Goal: Transaction & Acquisition: Purchase product/service

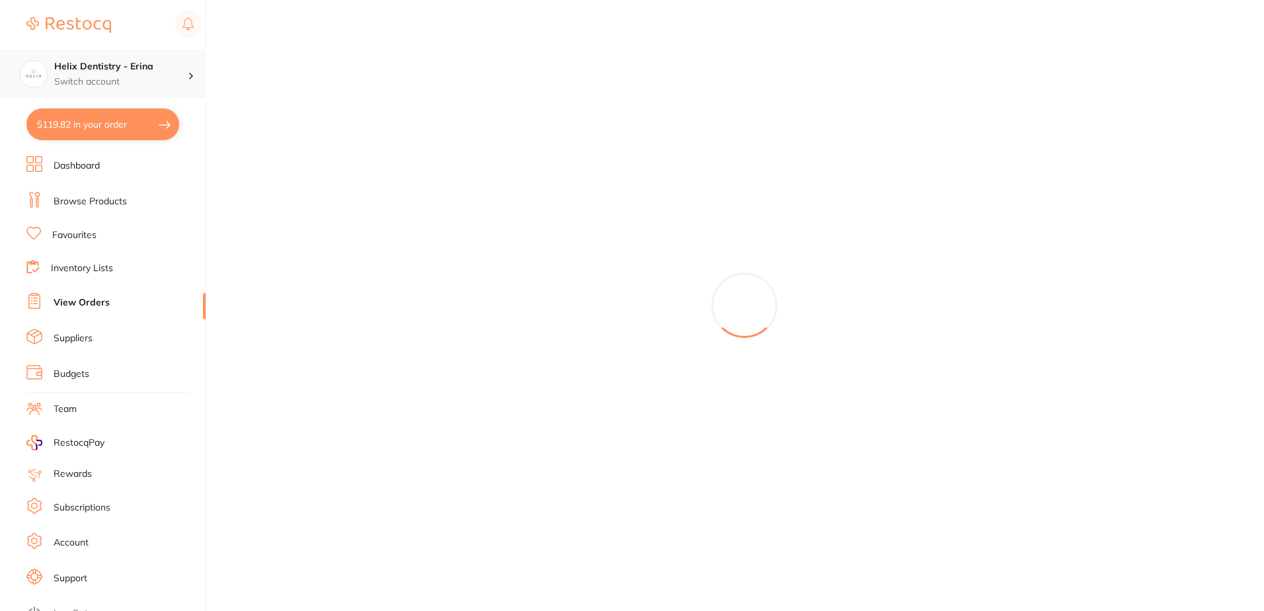
click at [147, 73] on h4 "Helix Dentistry - Erina" at bounding box center [120, 66] width 133 height 13
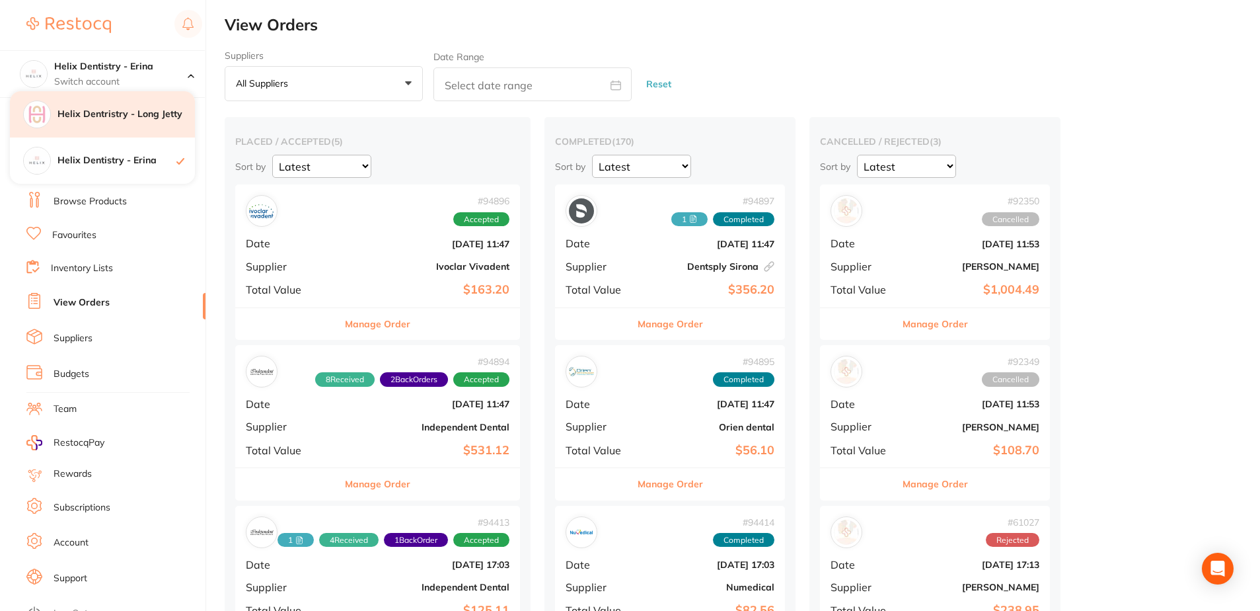
click at [143, 124] on div "Helix Dentristry - Long Jetty" at bounding box center [102, 114] width 185 height 46
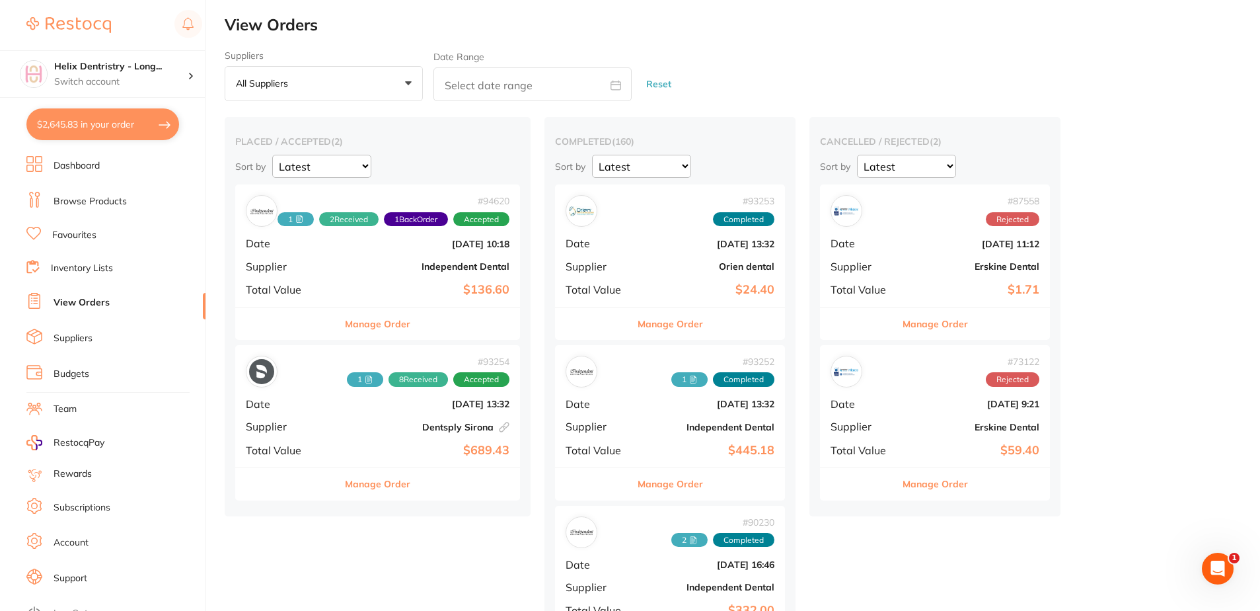
click at [120, 124] on button "$2,645.83 in your order" at bounding box center [102, 124] width 153 height 32
checkbox input "true"
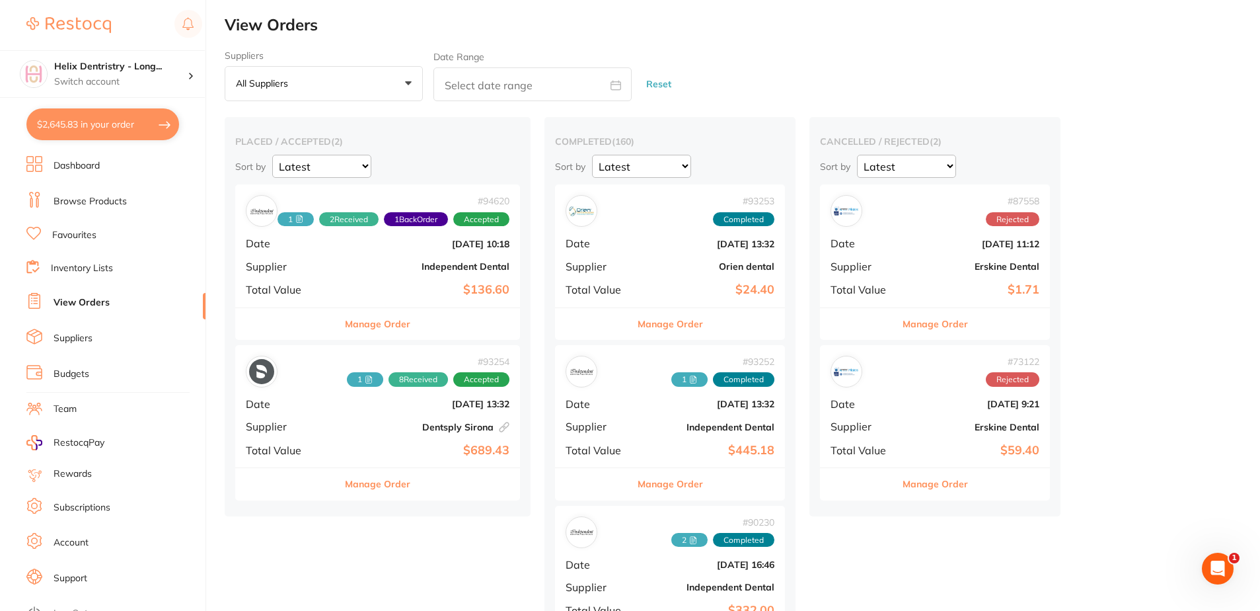
checkbox input "true"
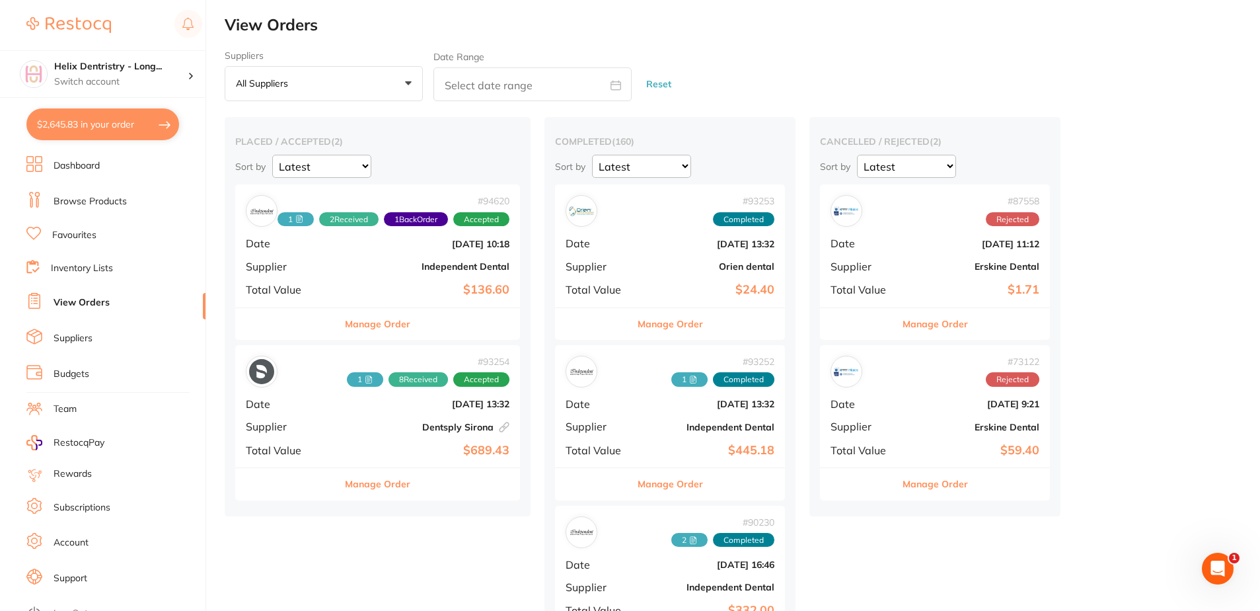
checkbox input "true"
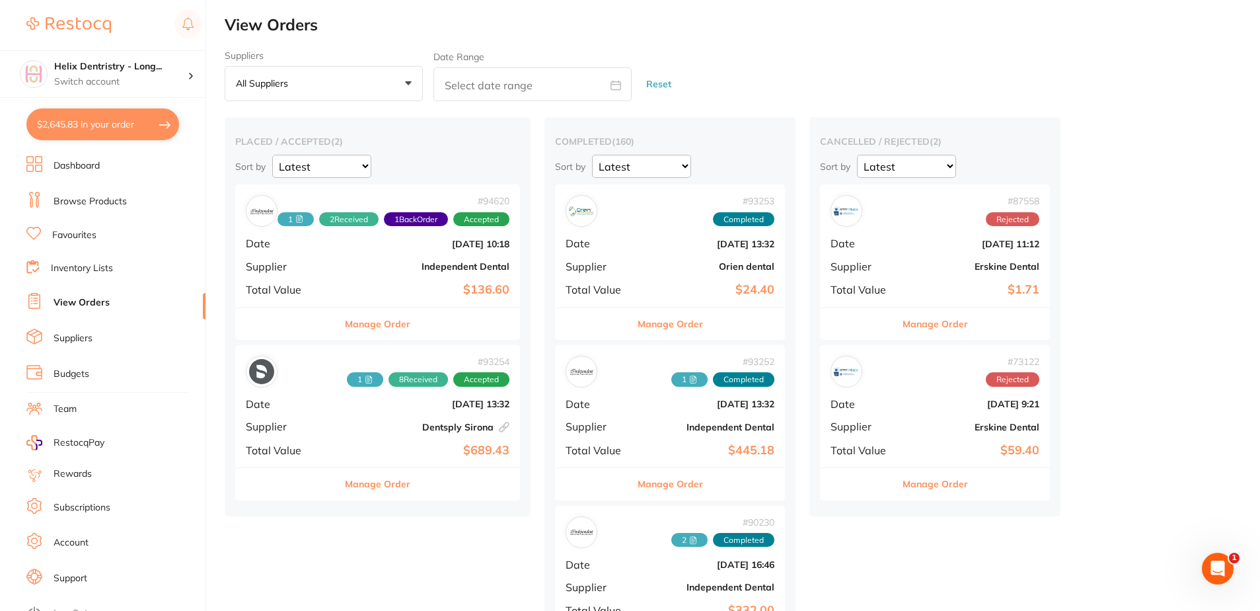
checkbox input "true"
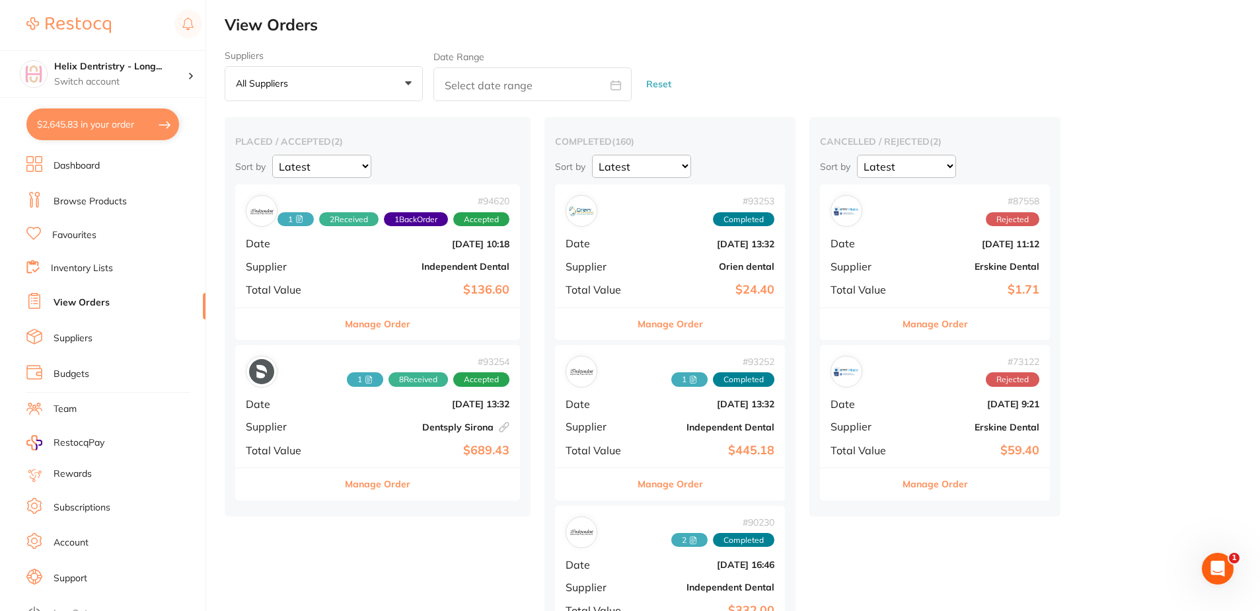
checkbox input "true"
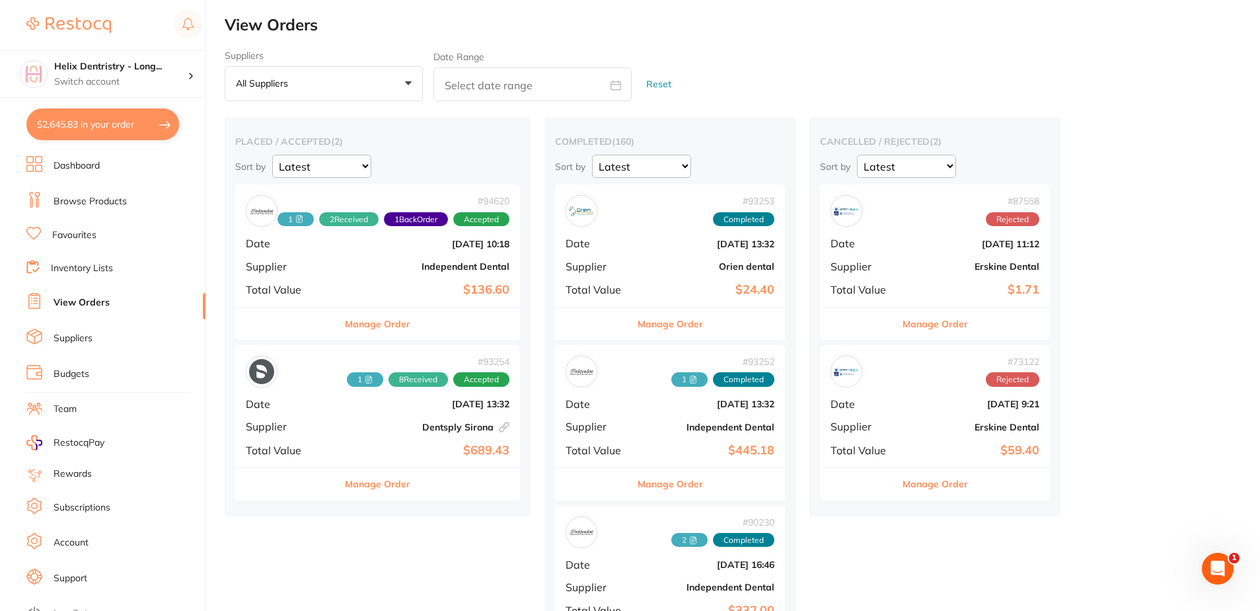
checkbox input "true"
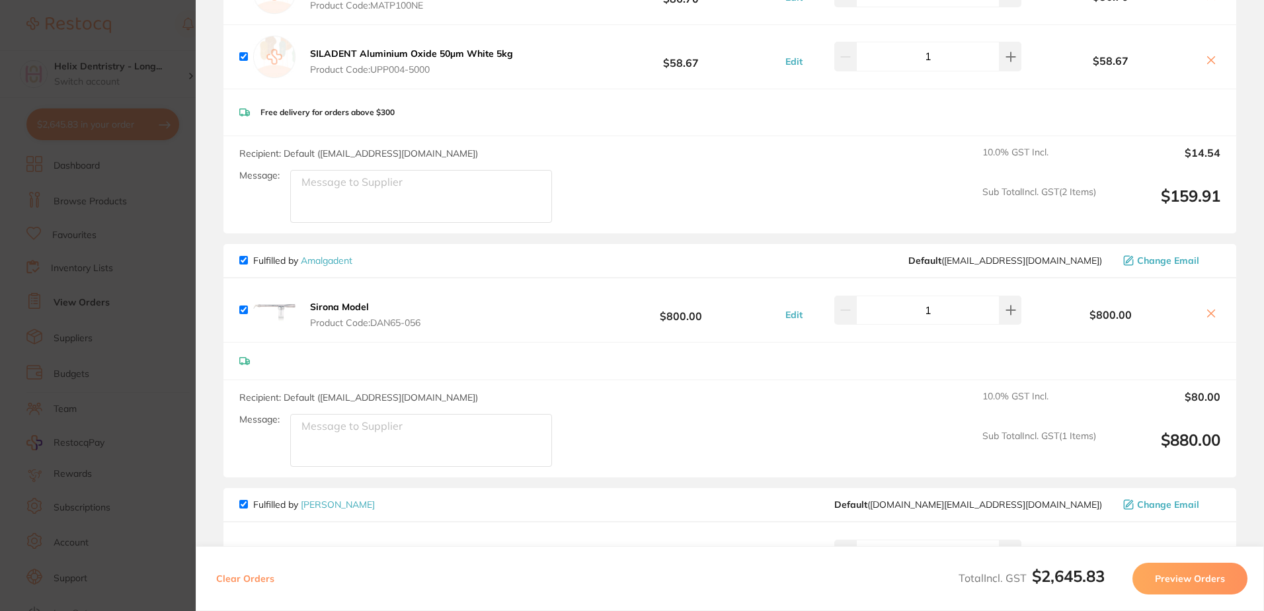
scroll to position [1190, 0]
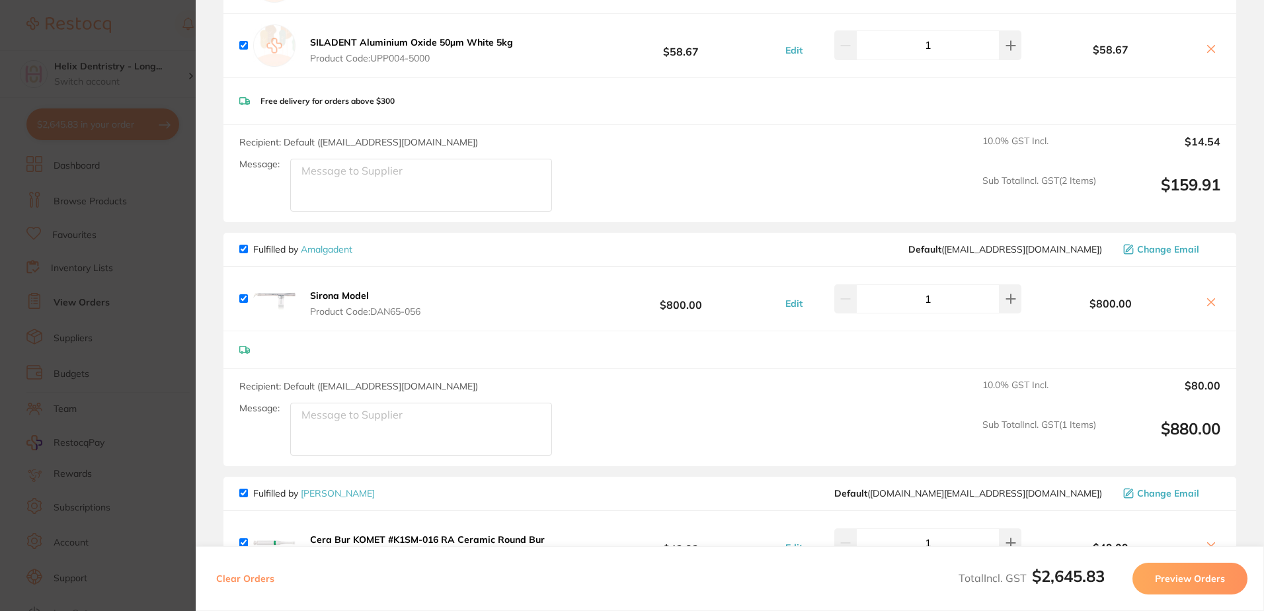
click at [320, 295] on b "Sirona Model" at bounding box center [339, 295] width 59 height 12
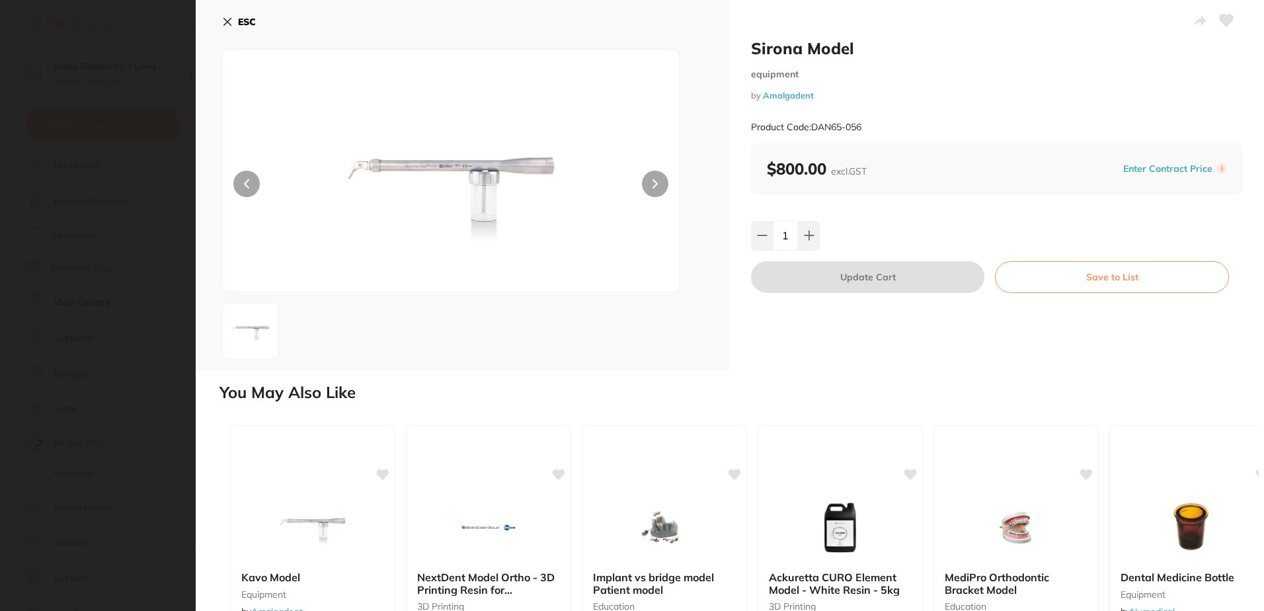
scroll to position [0, 0]
click at [650, 186] on button at bounding box center [655, 183] width 26 height 26
click at [246, 20] on b "ESC" at bounding box center [247, 22] width 18 height 12
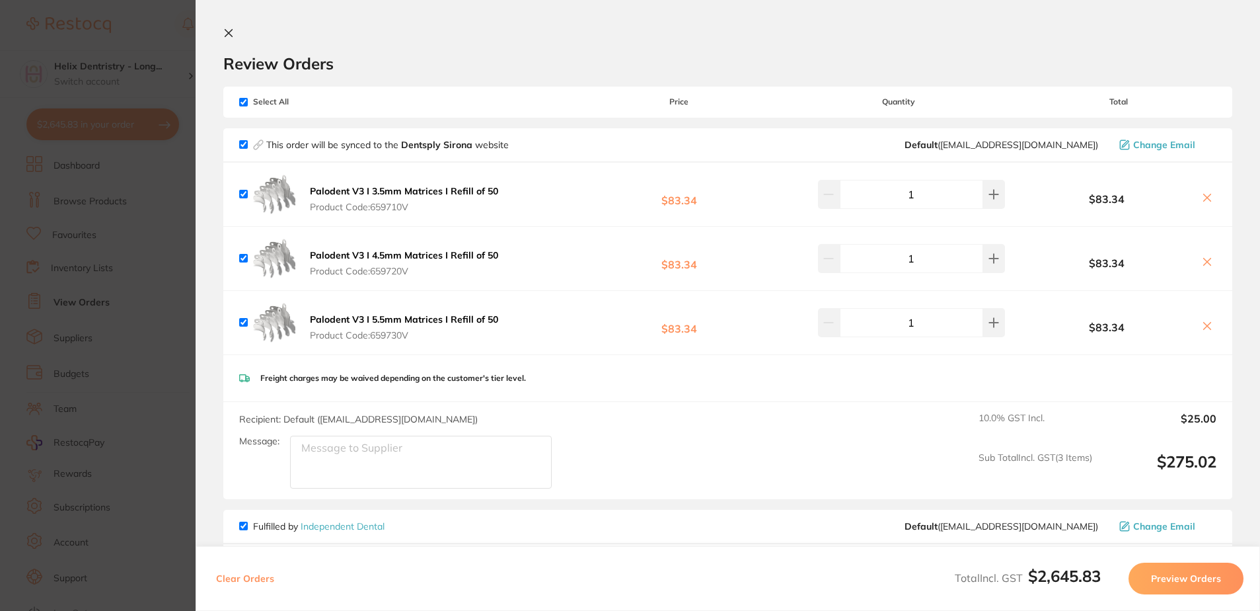
click at [226, 30] on icon at bounding box center [228, 33] width 11 height 11
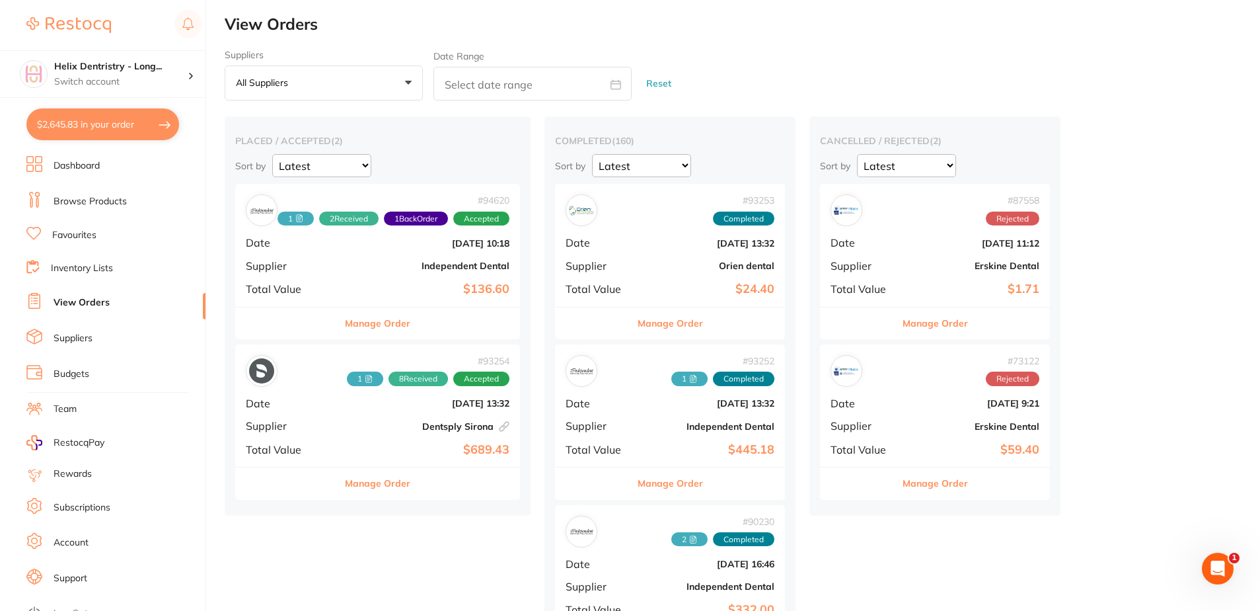
click at [114, 120] on button "$2,645.83 in your order" at bounding box center [102, 124] width 153 height 32
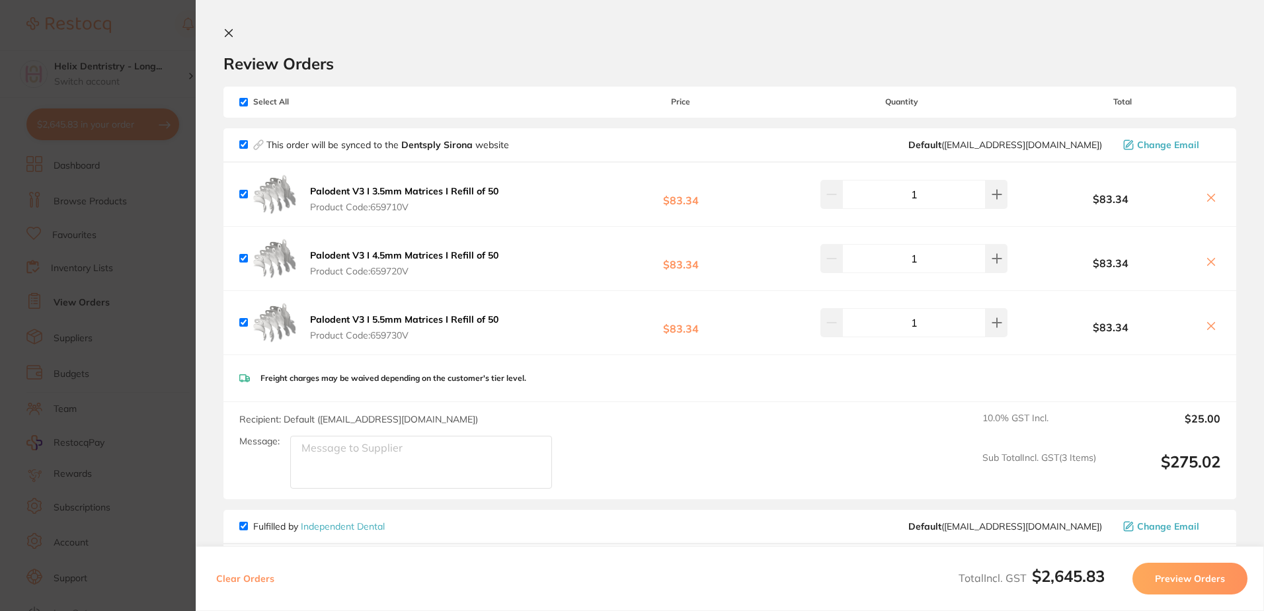
click at [227, 38] on icon at bounding box center [228, 33] width 11 height 11
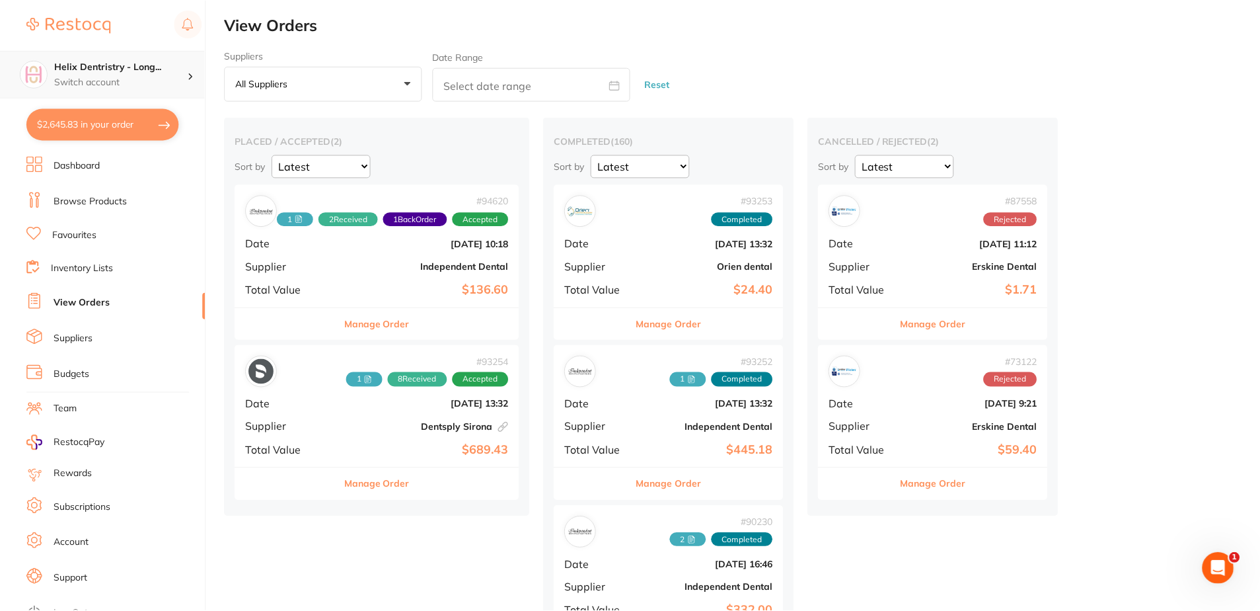
scroll to position [1, 0]
click at [114, 82] on p "Switch account" at bounding box center [120, 81] width 133 height 13
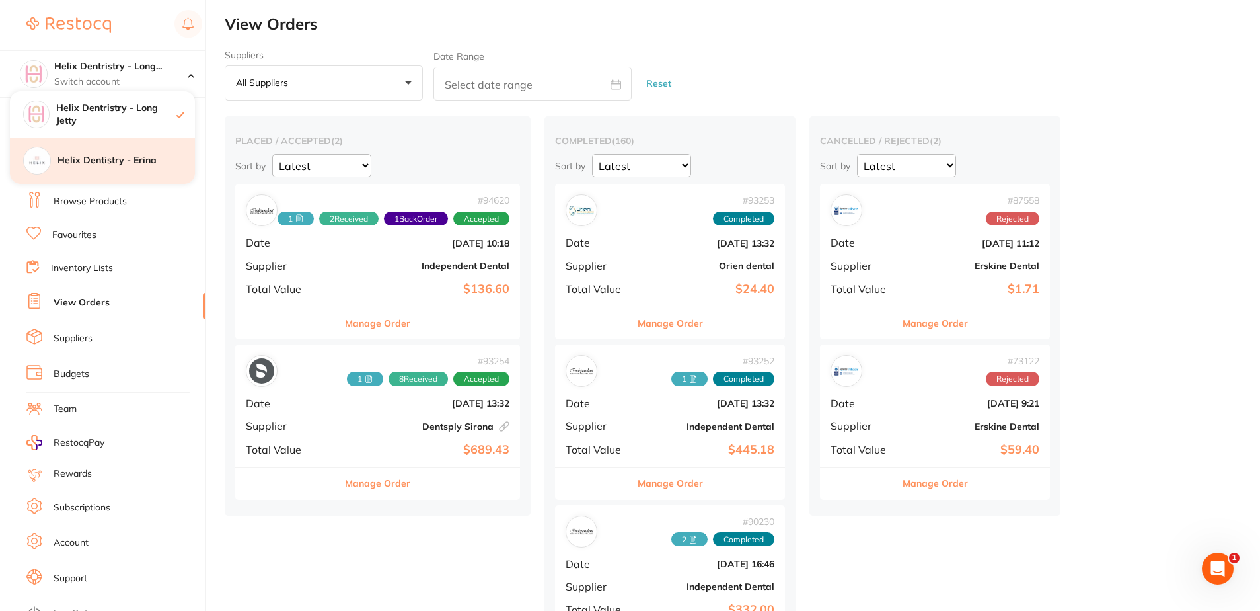
click at [108, 161] on h4 "Helix Dentistry - Erina" at bounding box center [125, 160] width 137 height 13
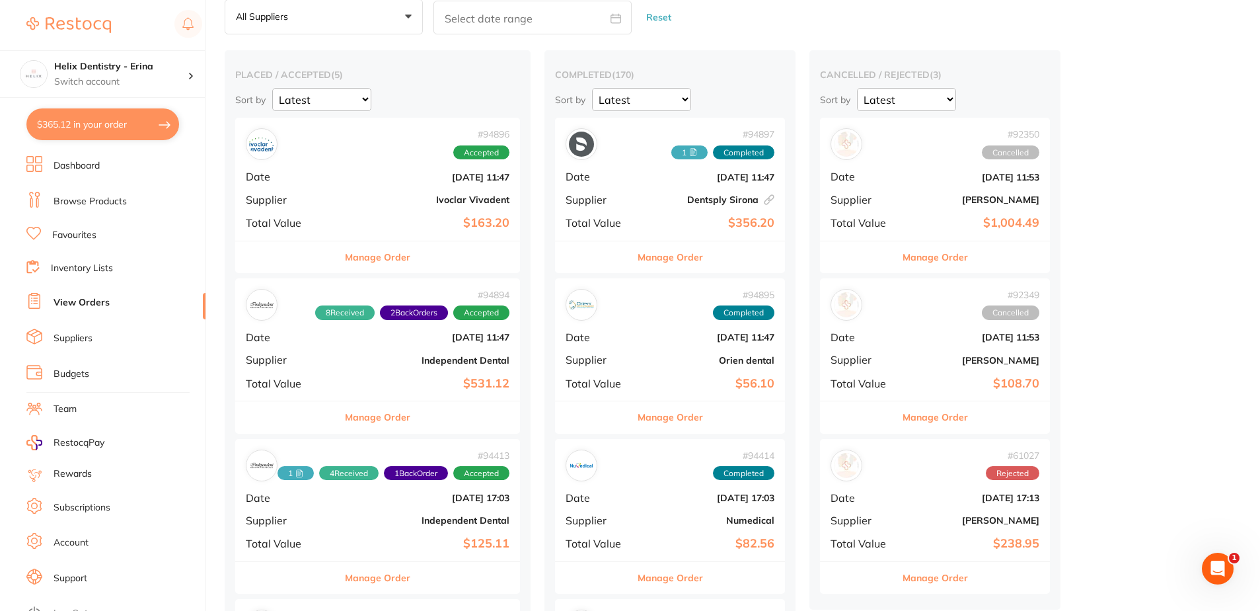
scroll to position [66, 0]
click at [663, 184] on div "# 94897 1 Completed Date [DATE] 11:47 Supplier Dentsply [GEOGRAPHIC_DATA] This …" at bounding box center [670, 179] width 230 height 122
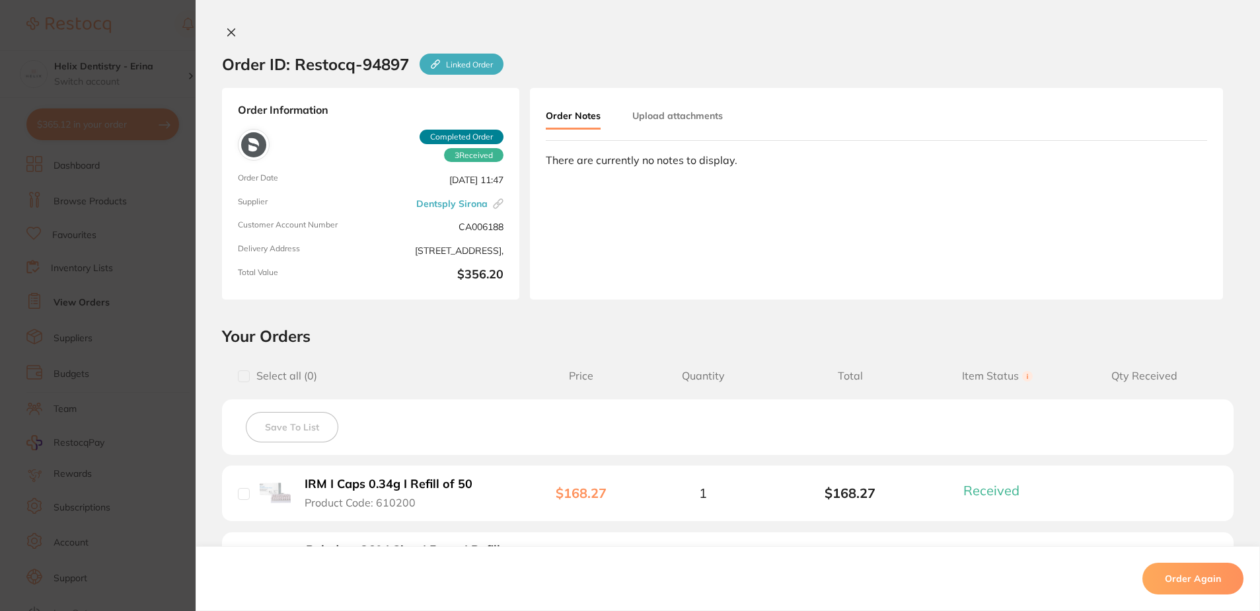
click at [226, 40] on div "Order ID: Restocq- 94897 Linked Order" at bounding box center [363, 64] width 282 height 48
click at [233, 32] on button at bounding box center [231, 33] width 19 height 14
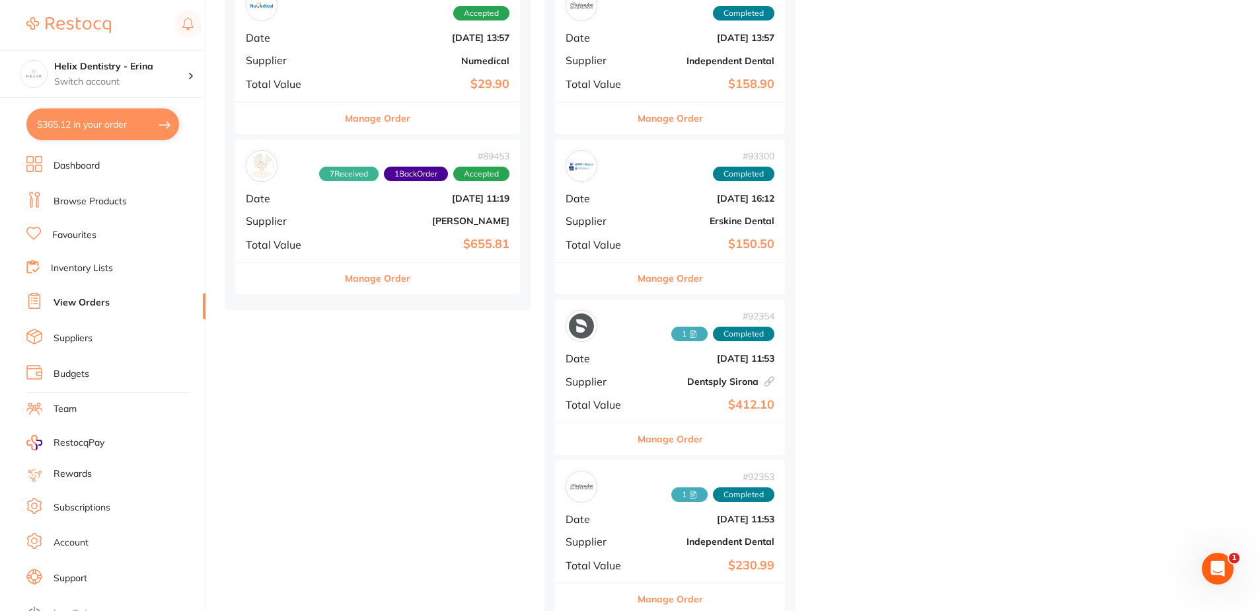
scroll to position [727, 0]
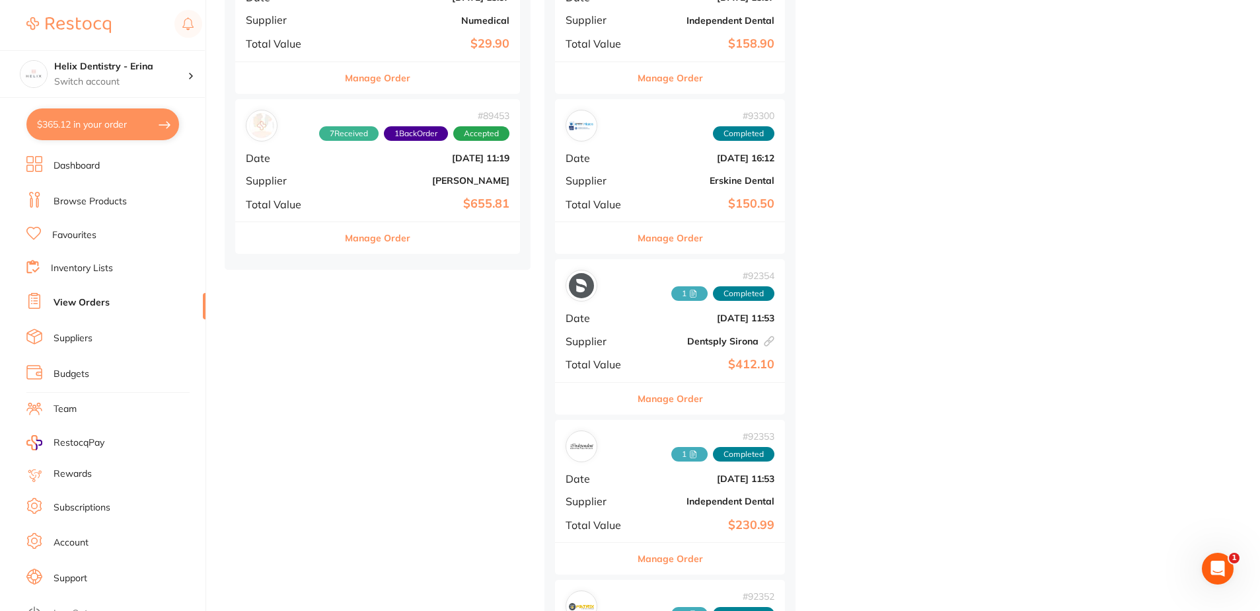
click at [632, 344] on span "Supplier" at bounding box center [599, 341] width 66 height 12
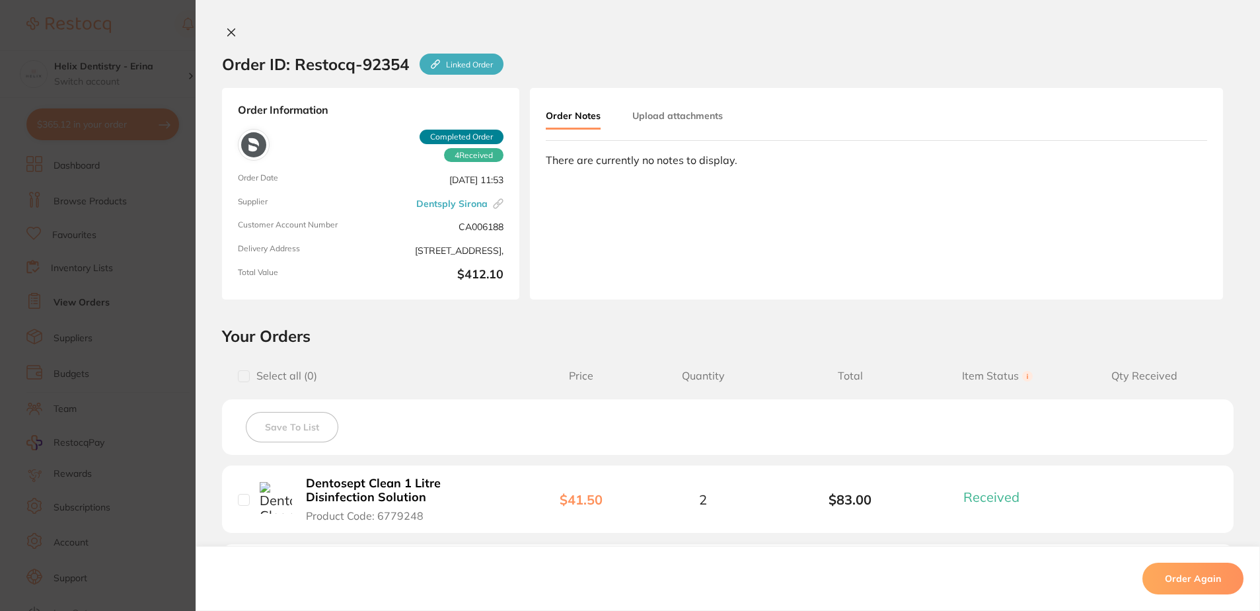
click at [232, 32] on icon at bounding box center [231, 32] width 11 height 11
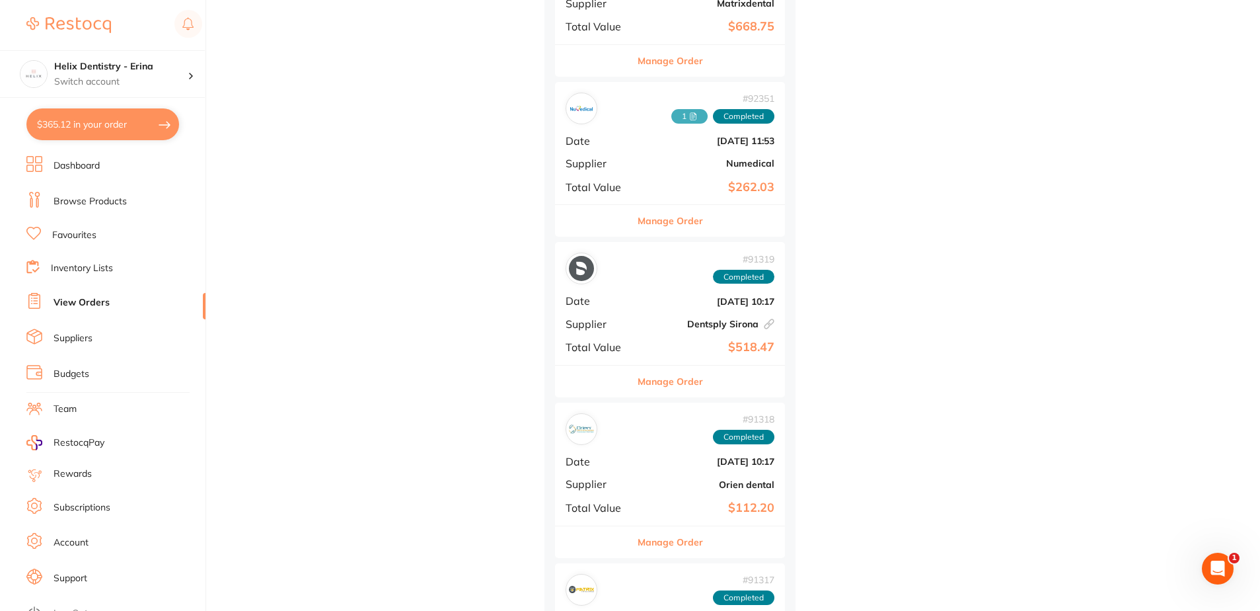
scroll to position [1388, 0]
click at [666, 343] on b "$518.47" at bounding box center [708, 345] width 132 height 14
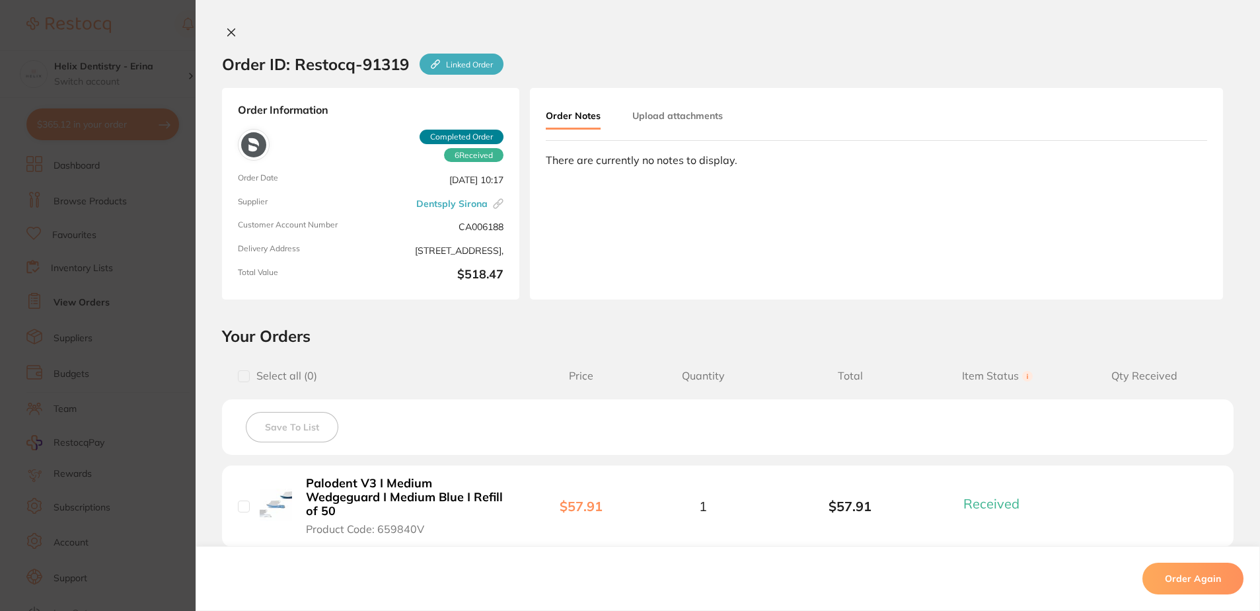
scroll to position [1123, 0]
click at [222, 30] on button at bounding box center [231, 33] width 19 height 14
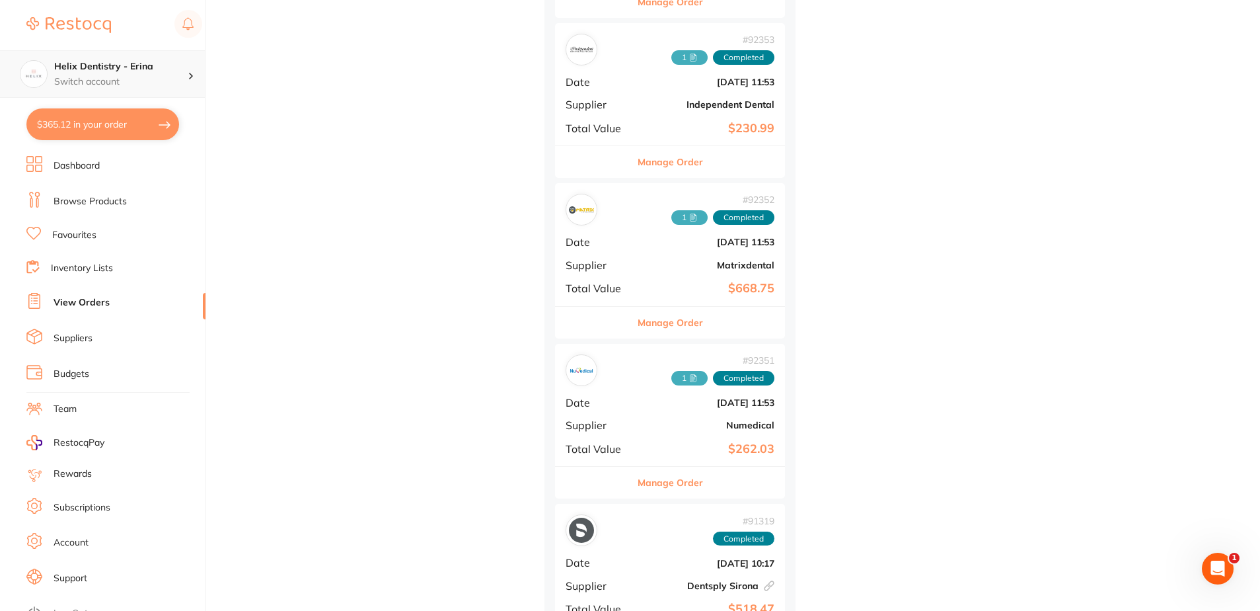
click at [87, 71] on h4 "Helix Dentistry - Erina" at bounding box center [120, 66] width 133 height 13
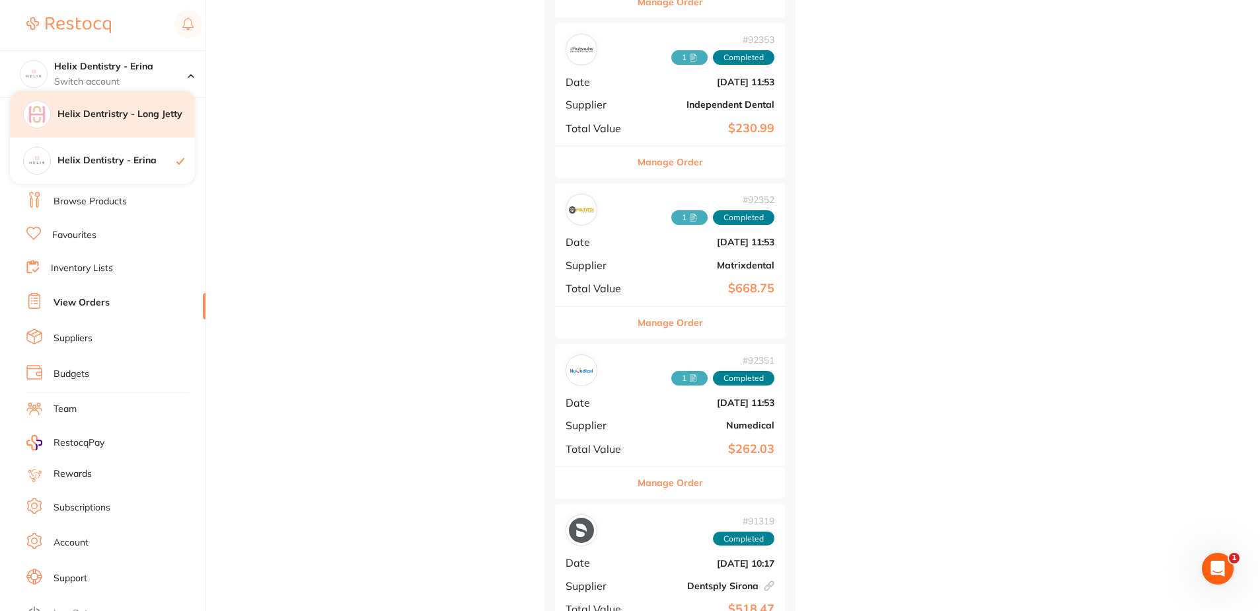
click at [118, 122] on div "Helix Dentristry - Long Jetty" at bounding box center [102, 114] width 185 height 46
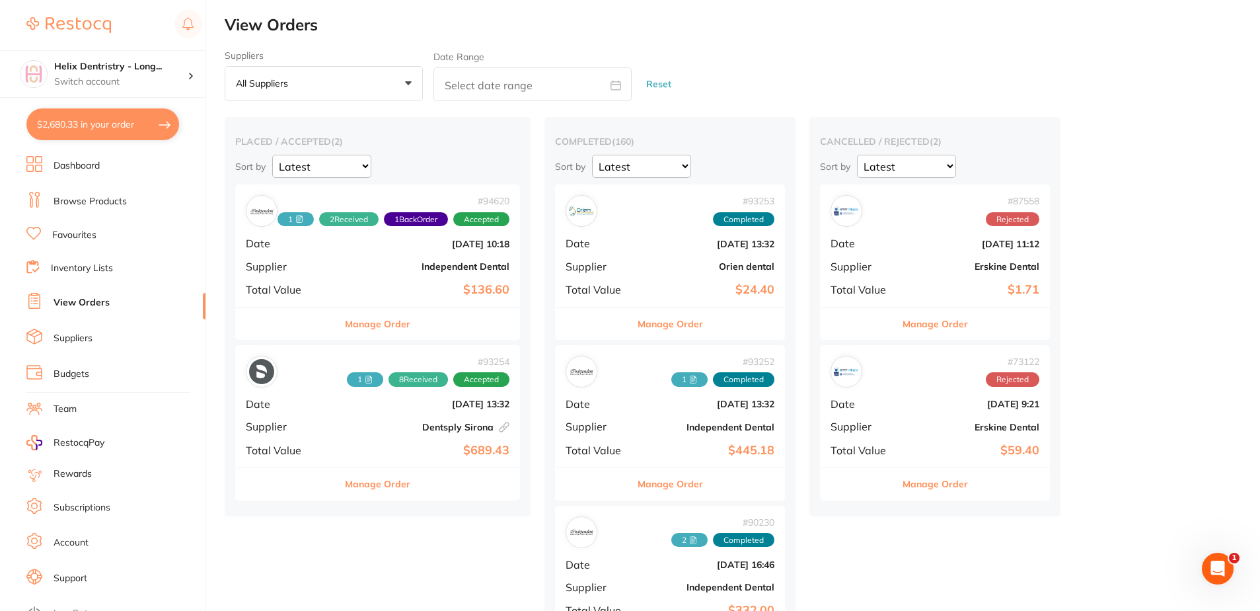
click at [100, 204] on link "Browse Products" at bounding box center [90, 201] width 73 height 13
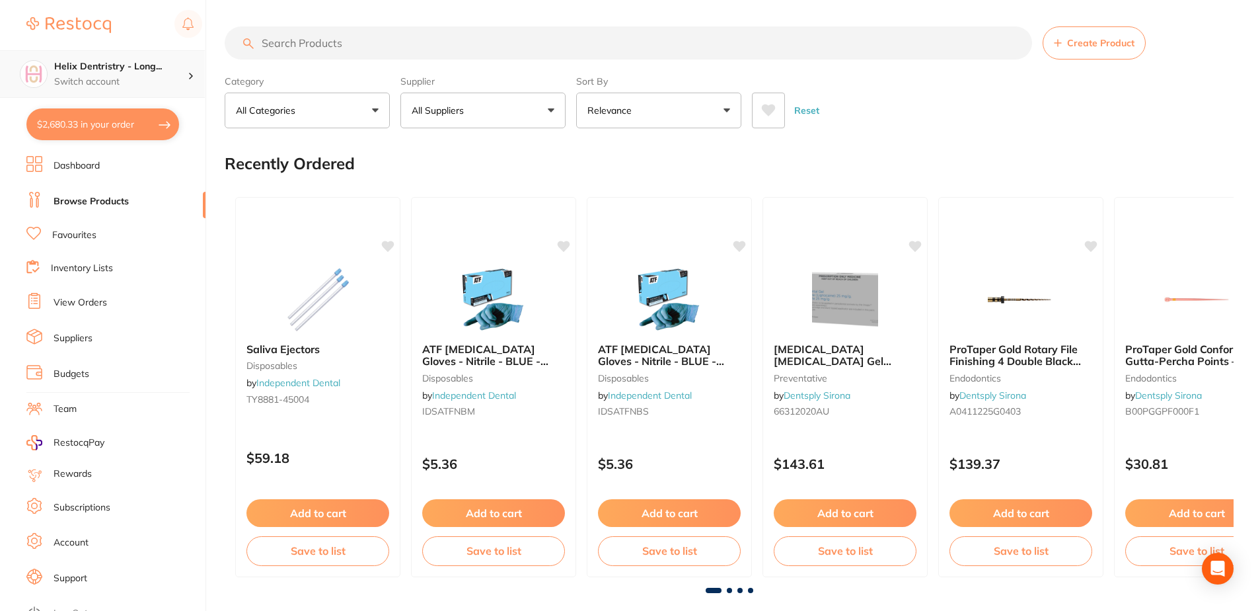
click at [112, 61] on h4 "Helix Dentristry - Long..." at bounding box center [120, 66] width 133 height 13
click at [104, 312] on ul "Dashboard Browse Products Favourites Inventory Lists View Orders Suppliers Budg…" at bounding box center [115, 384] width 179 height 456
drag, startPoint x: 104, startPoint y: 312, endPoint x: 92, endPoint y: 293, distance: 22.0
click at [85, 285] on ul "Dashboard Browse Products Favourites Inventory Lists View Orders Suppliers Budg…" at bounding box center [115, 384] width 179 height 456
click at [93, 295] on li "View Orders" at bounding box center [115, 303] width 179 height 20
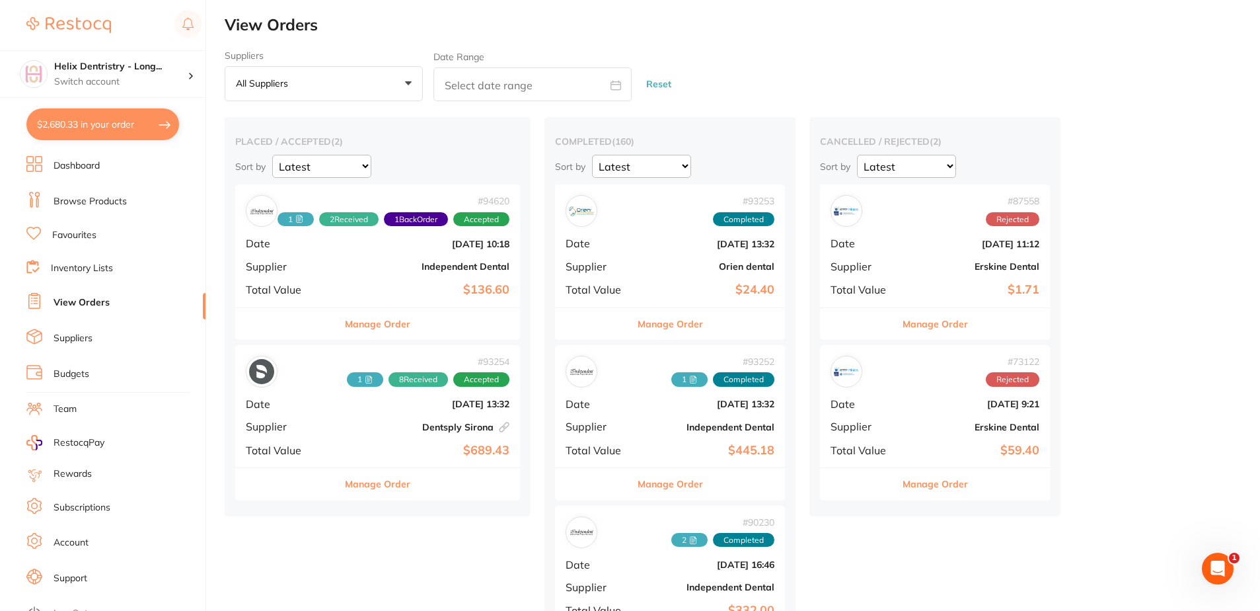
click at [82, 131] on button "$2,680.33 in your order" at bounding box center [102, 124] width 153 height 32
checkbox input "true"
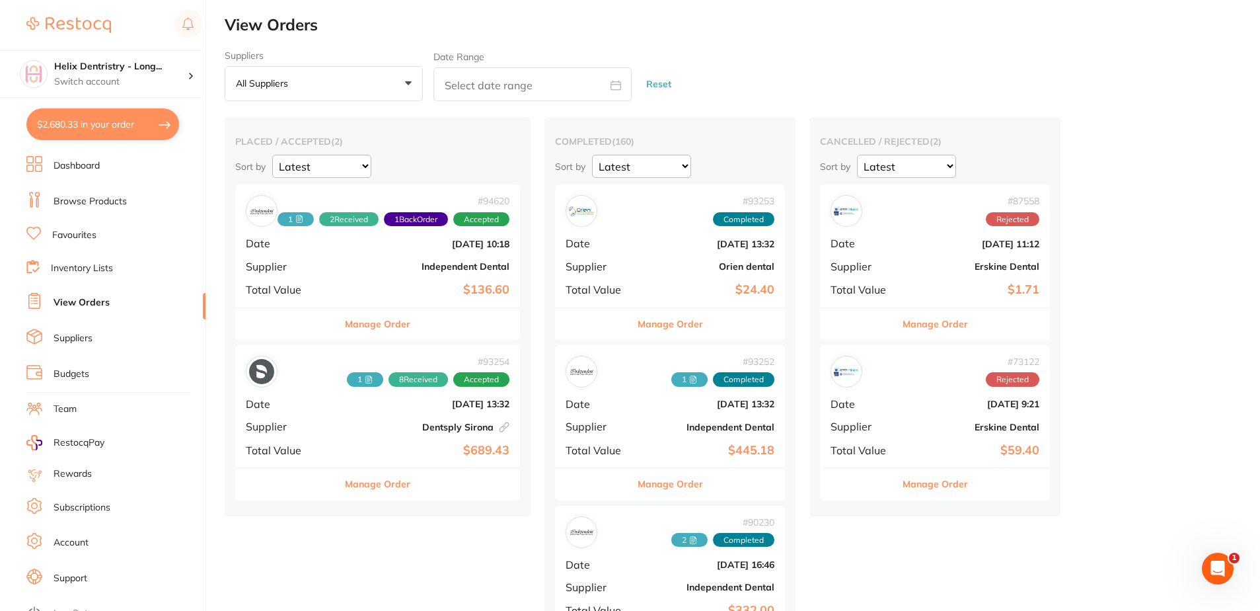
checkbox input "true"
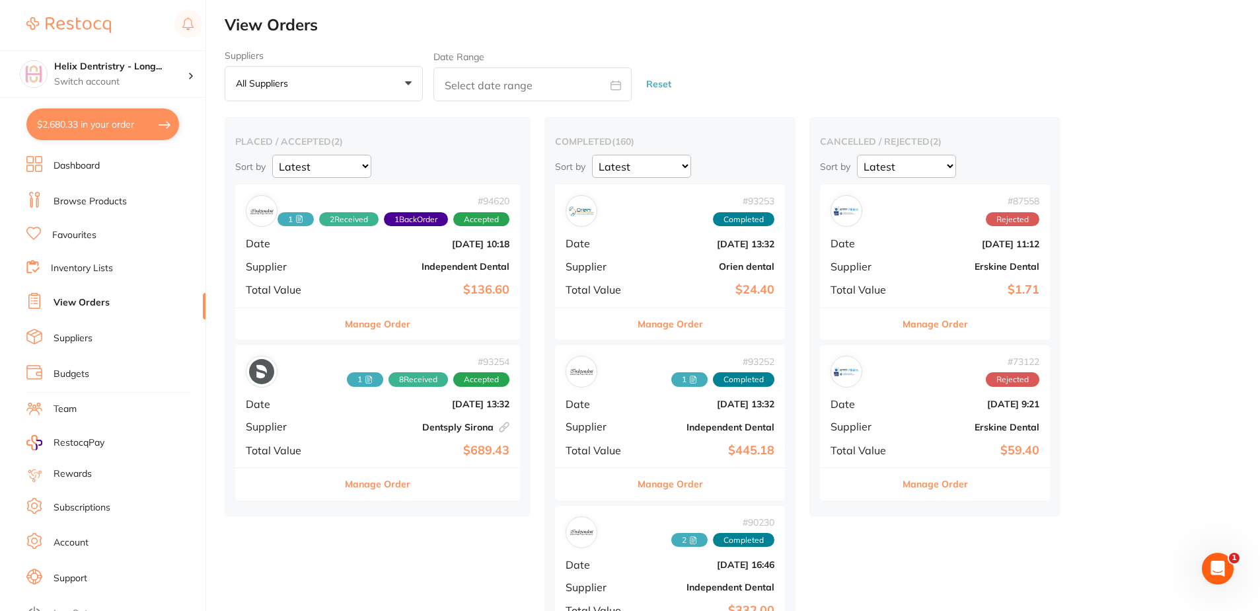
checkbox input "true"
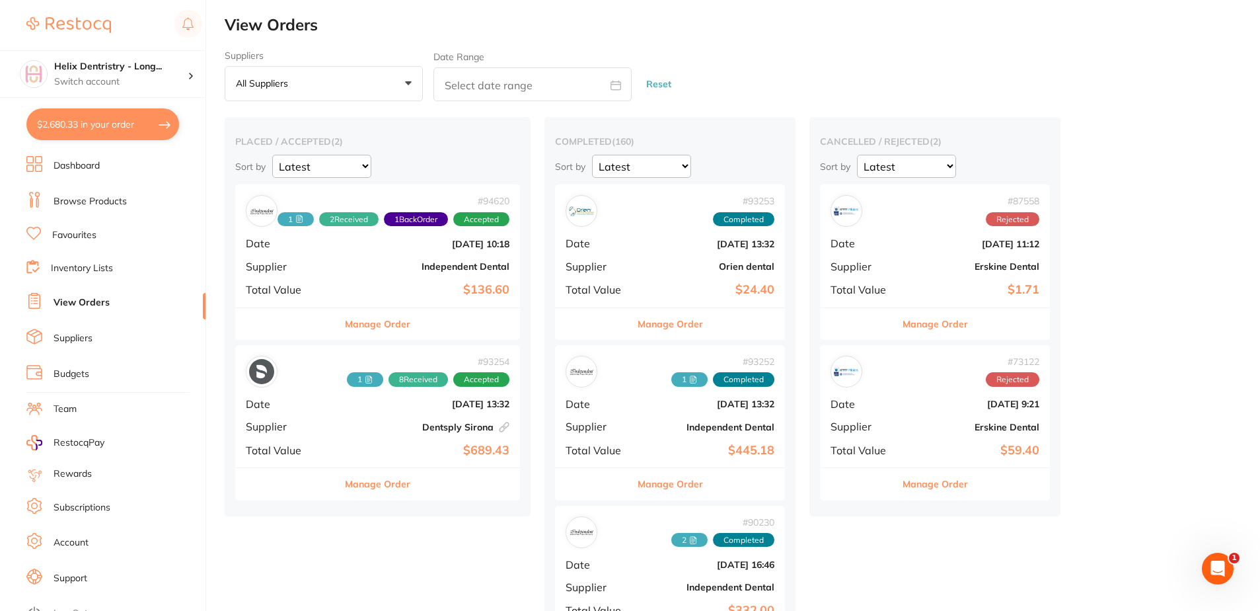
checkbox input "true"
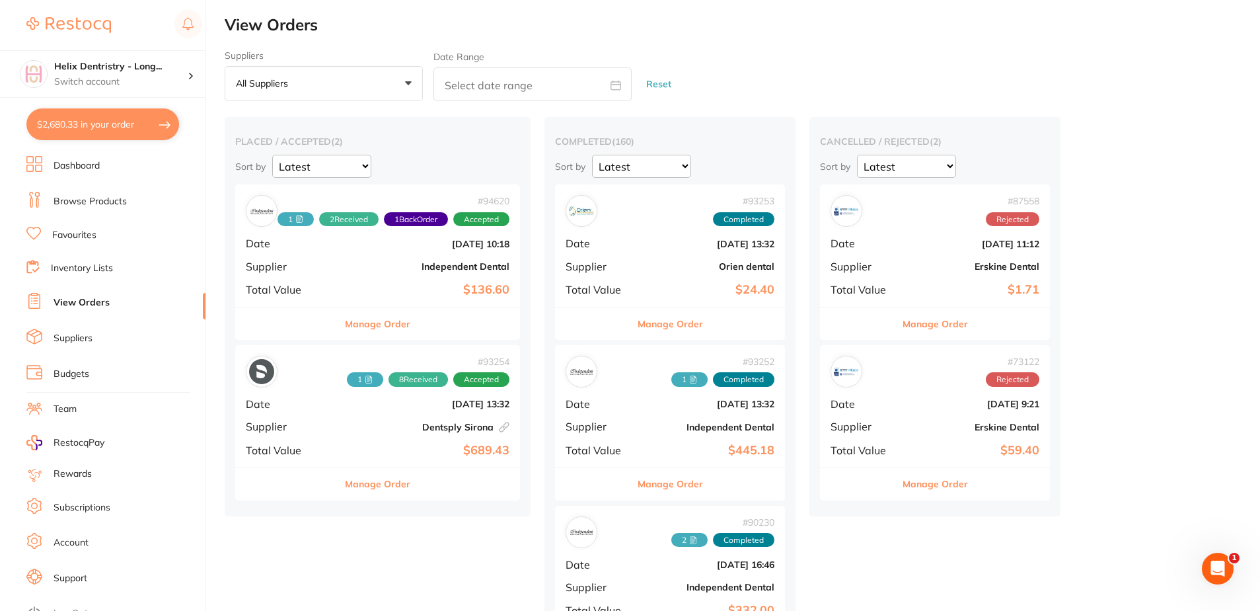
checkbox input "true"
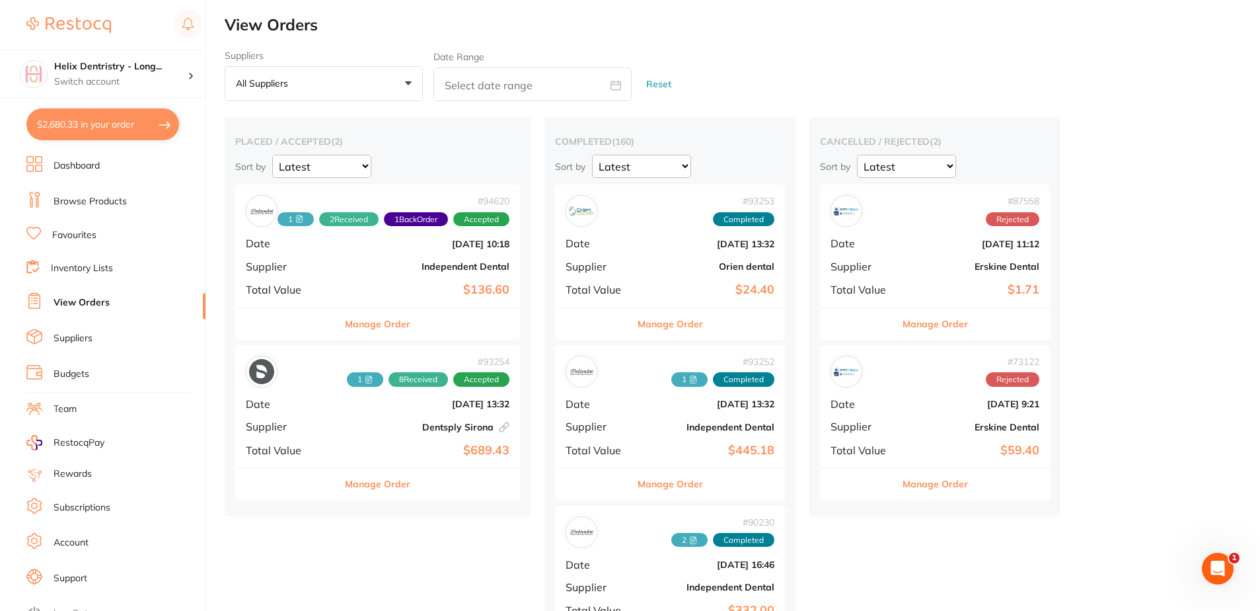
checkbox input "true"
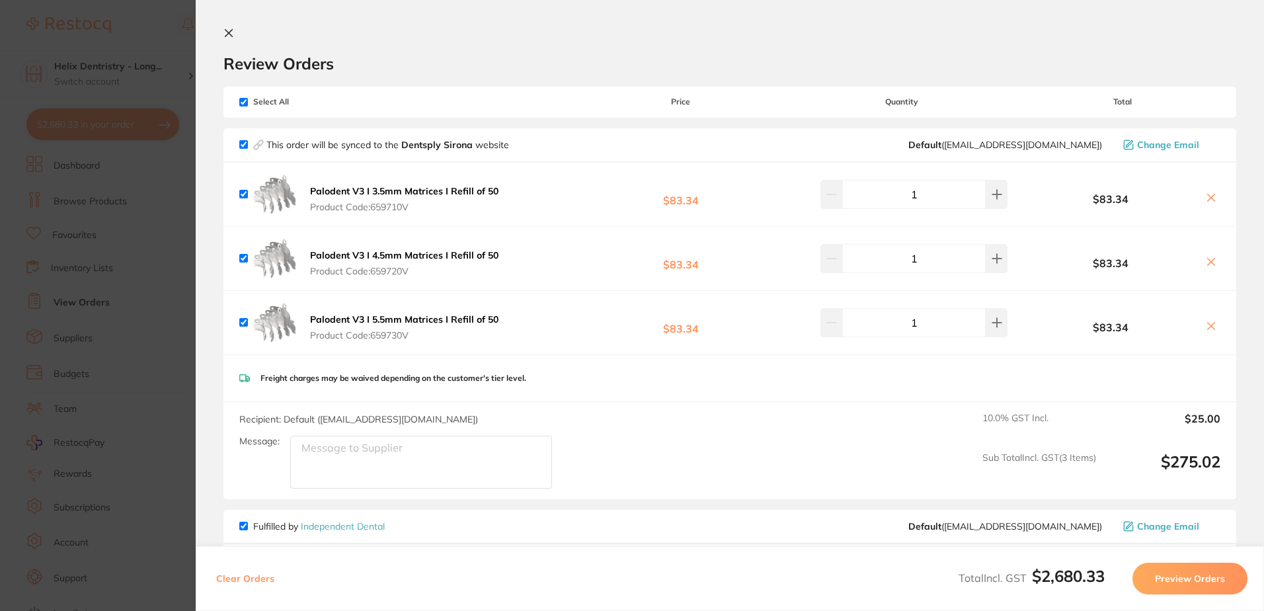
click at [1207, 196] on icon at bounding box center [1210, 197] width 7 height 7
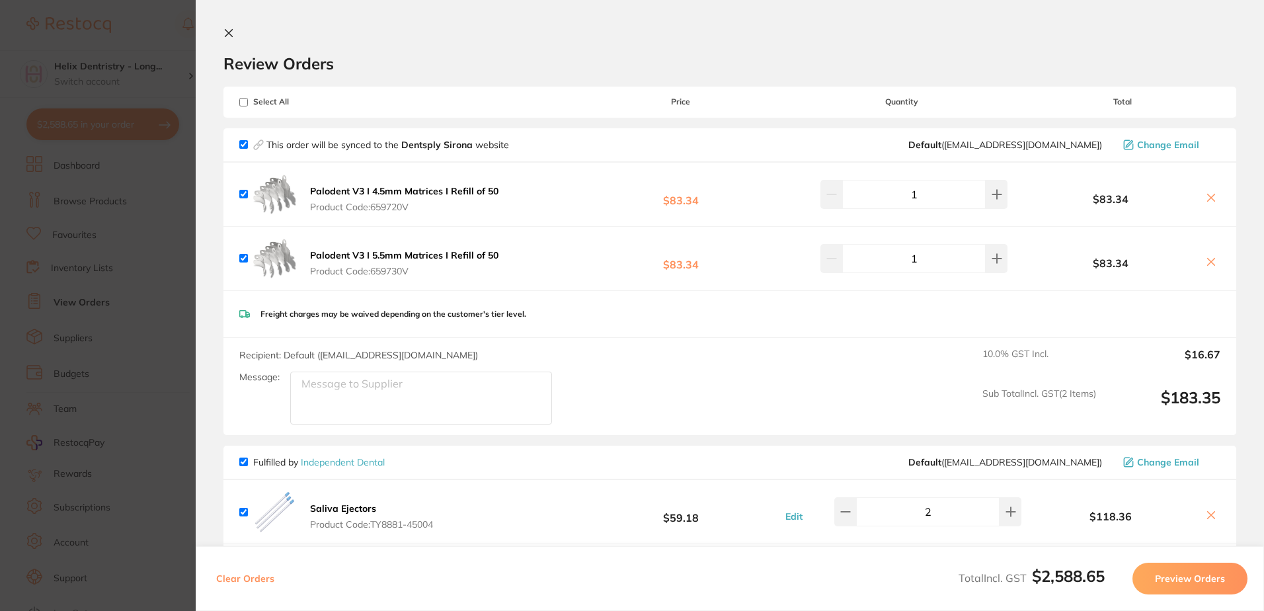
click at [1207, 196] on icon at bounding box center [1210, 197] width 11 height 11
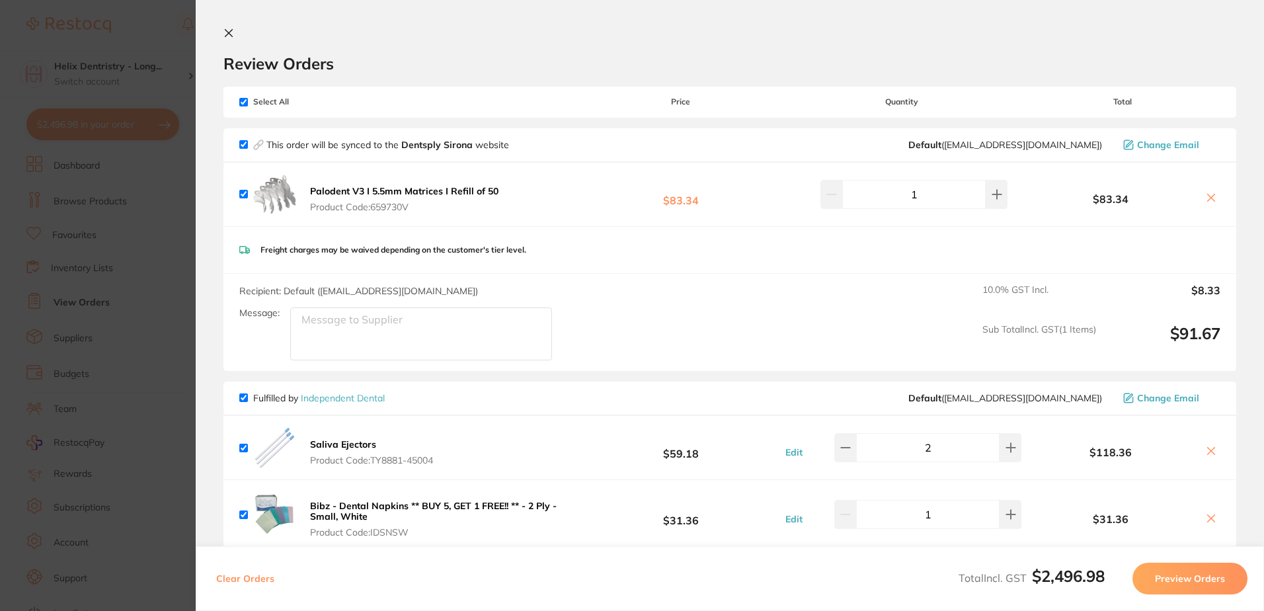
click at [1211, 200] on icon at bounding box center [1210, 197] width 11 height 11
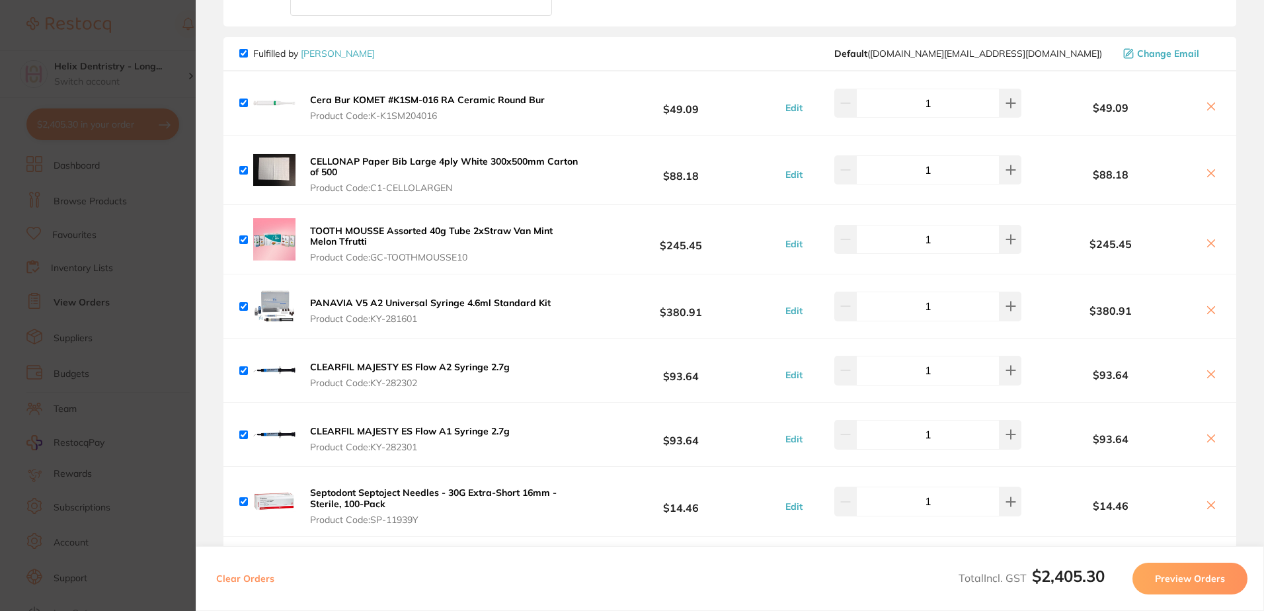
scroll to position [1322, 0]
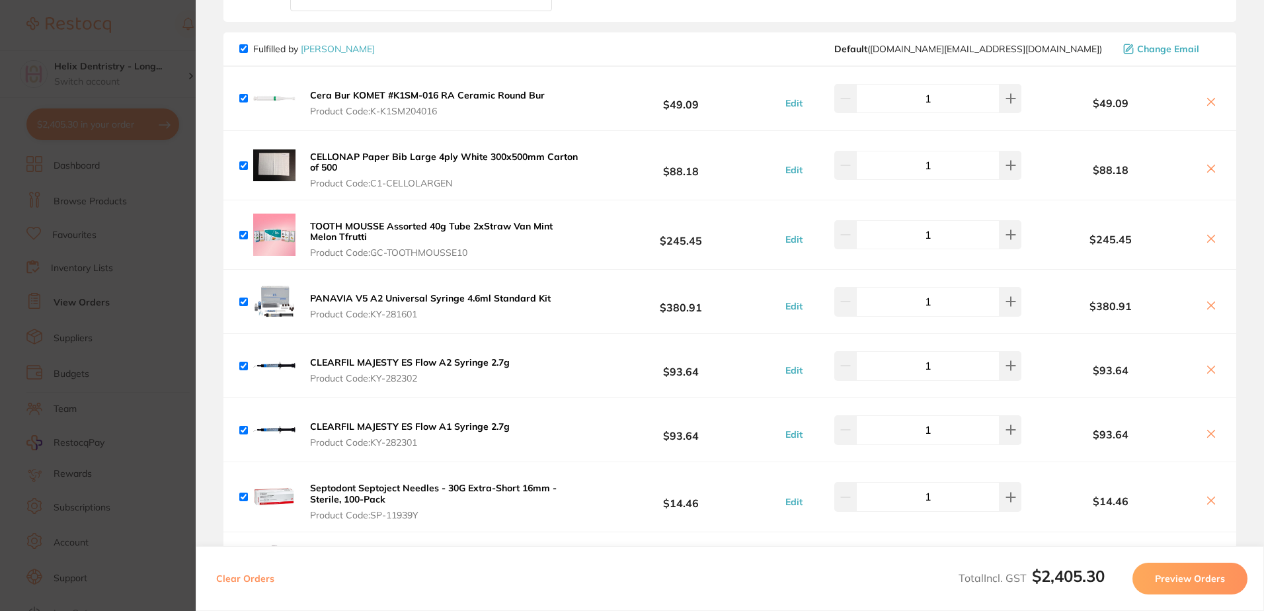
click at [1210, 169] on icon at bounding box center [1210, 168] width 11 height 11
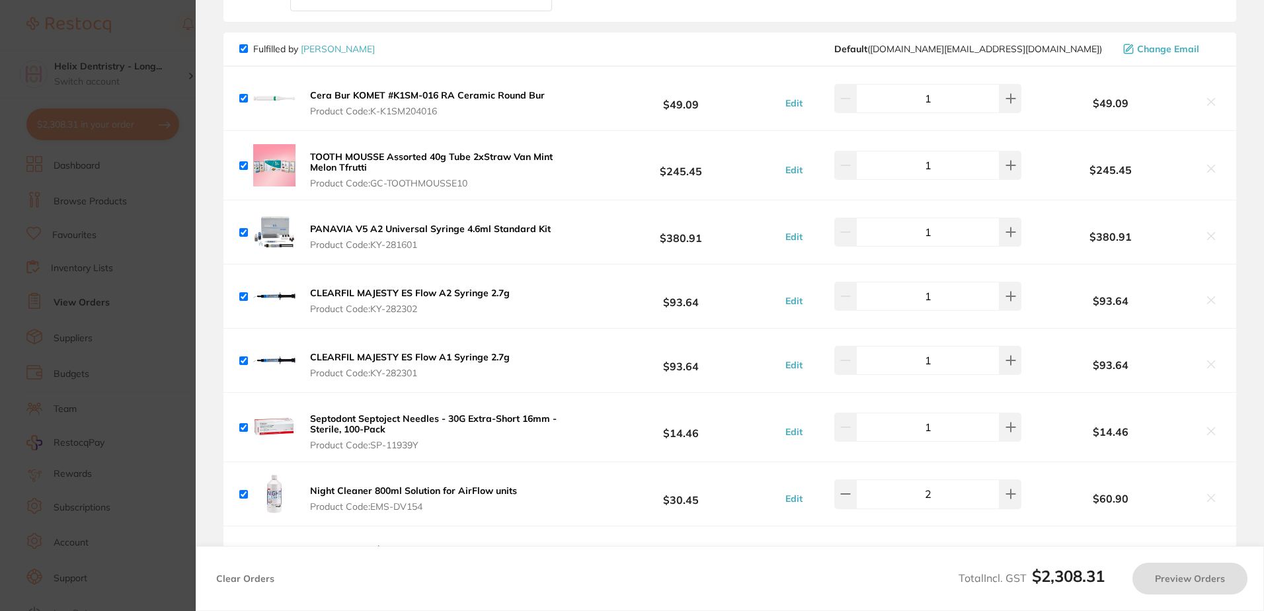
checkbox input "true"
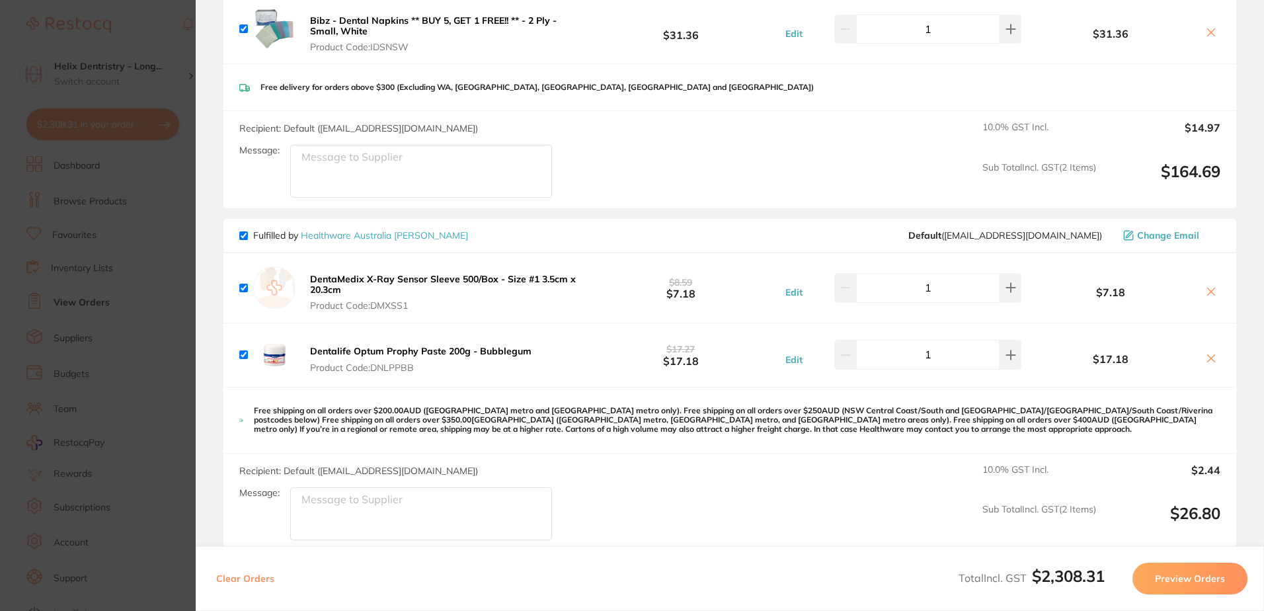
scroll to position [330, 0]
